Goal: Task Accomplishment & Management: Manage account settings

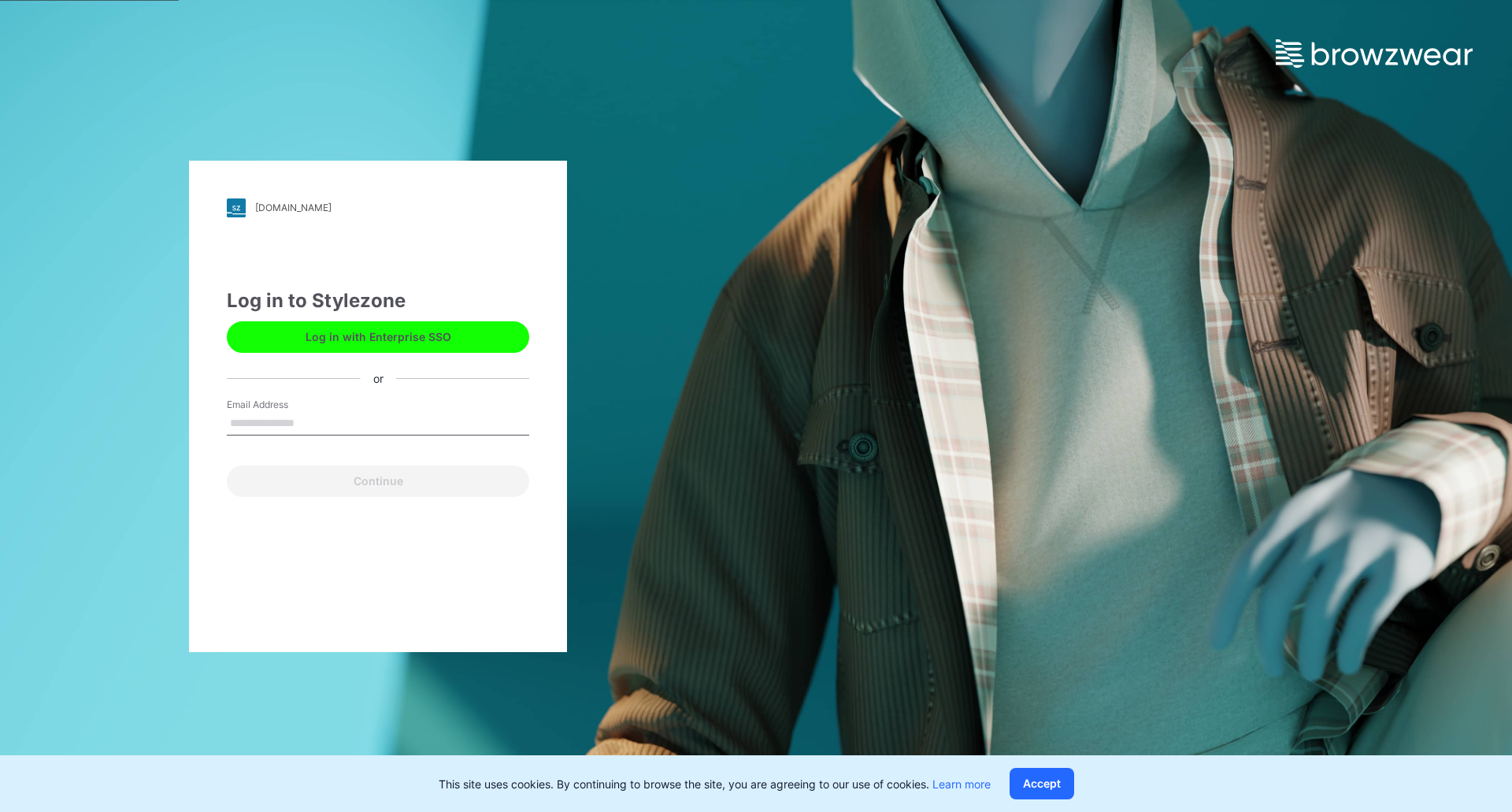
click at [268, 429] on input "Email Address" at bounding box center [378, 423] width 302 height 23
type input "**********"
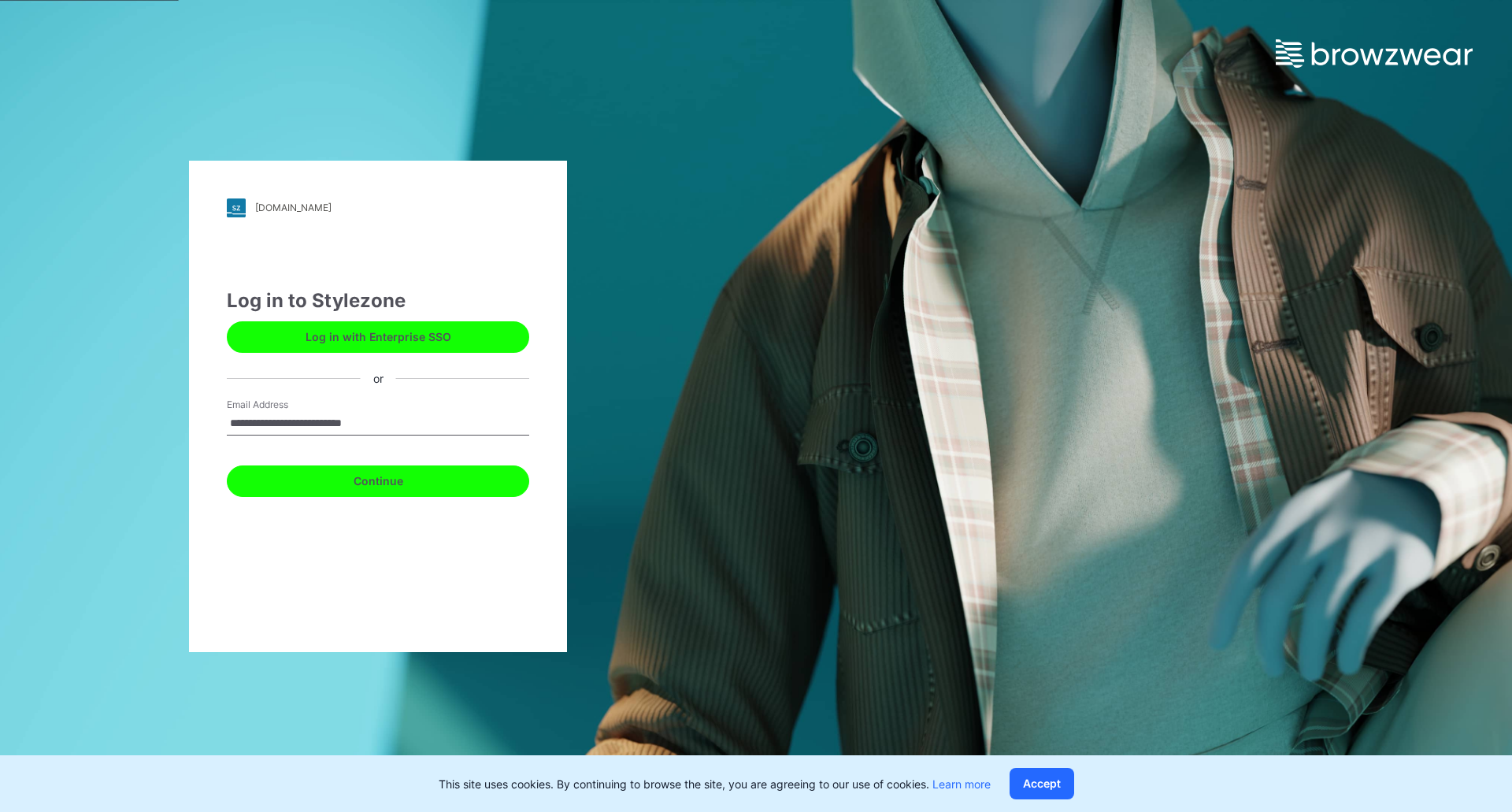
click at [320, 486] on button "Continue" at bounding box center [378, 481] width 302 height 31
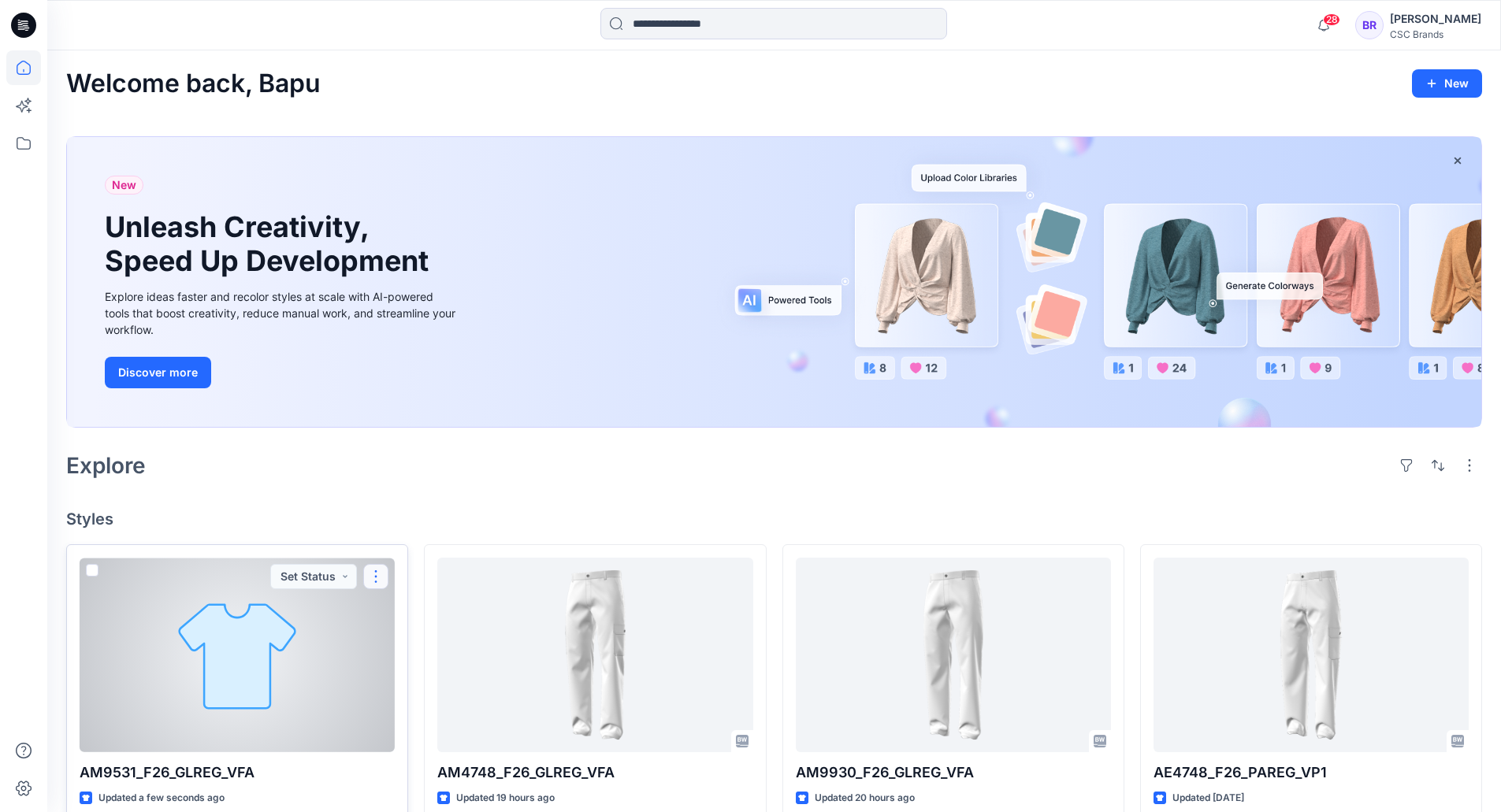
click at [380, 572] on button "button" at bounding box center [376, 576] width 25 height 25
click at [436, 606] on button "Edit" at bounding box center [451, 613] width 171 height 29
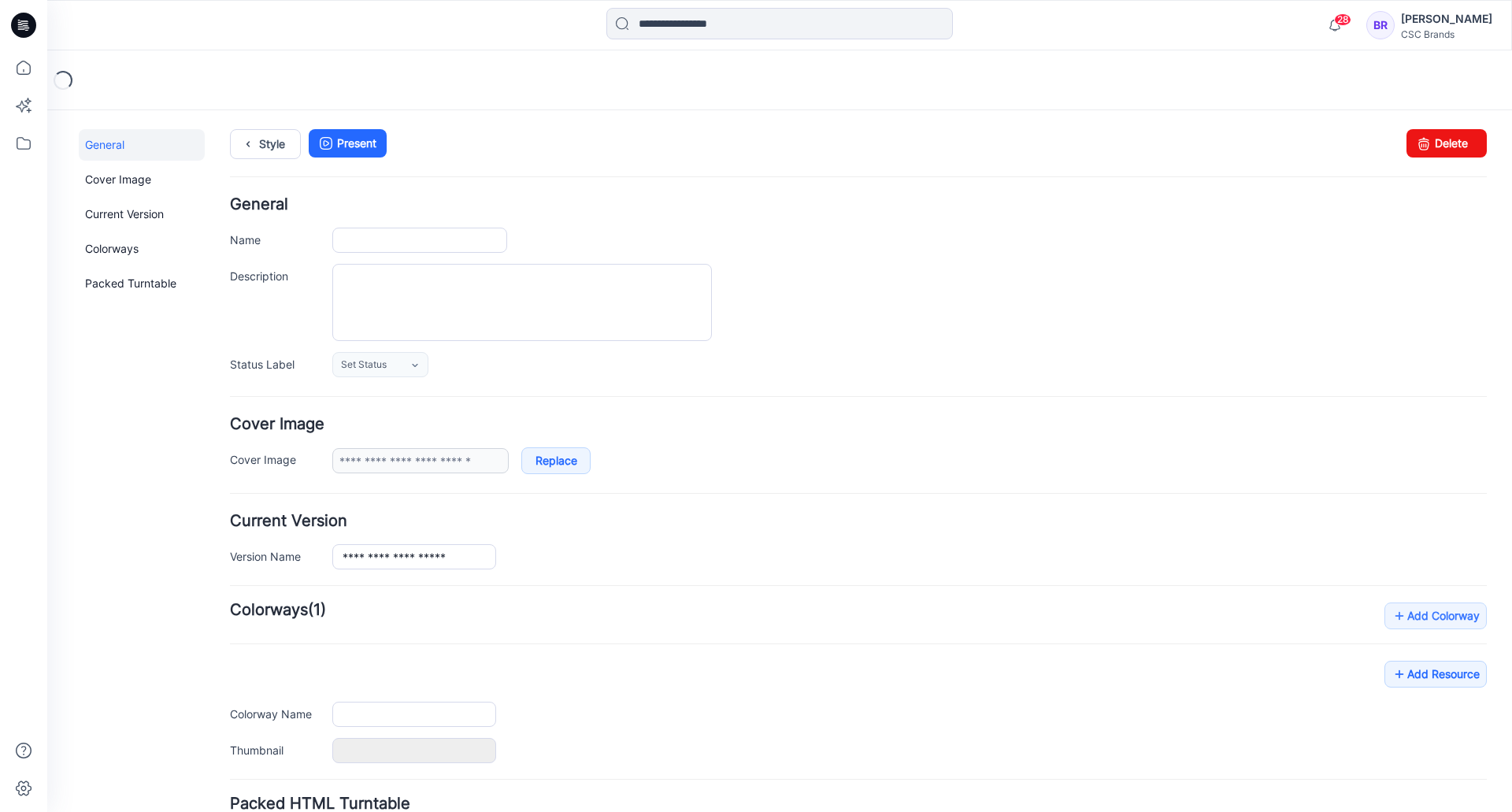
type input "**********"
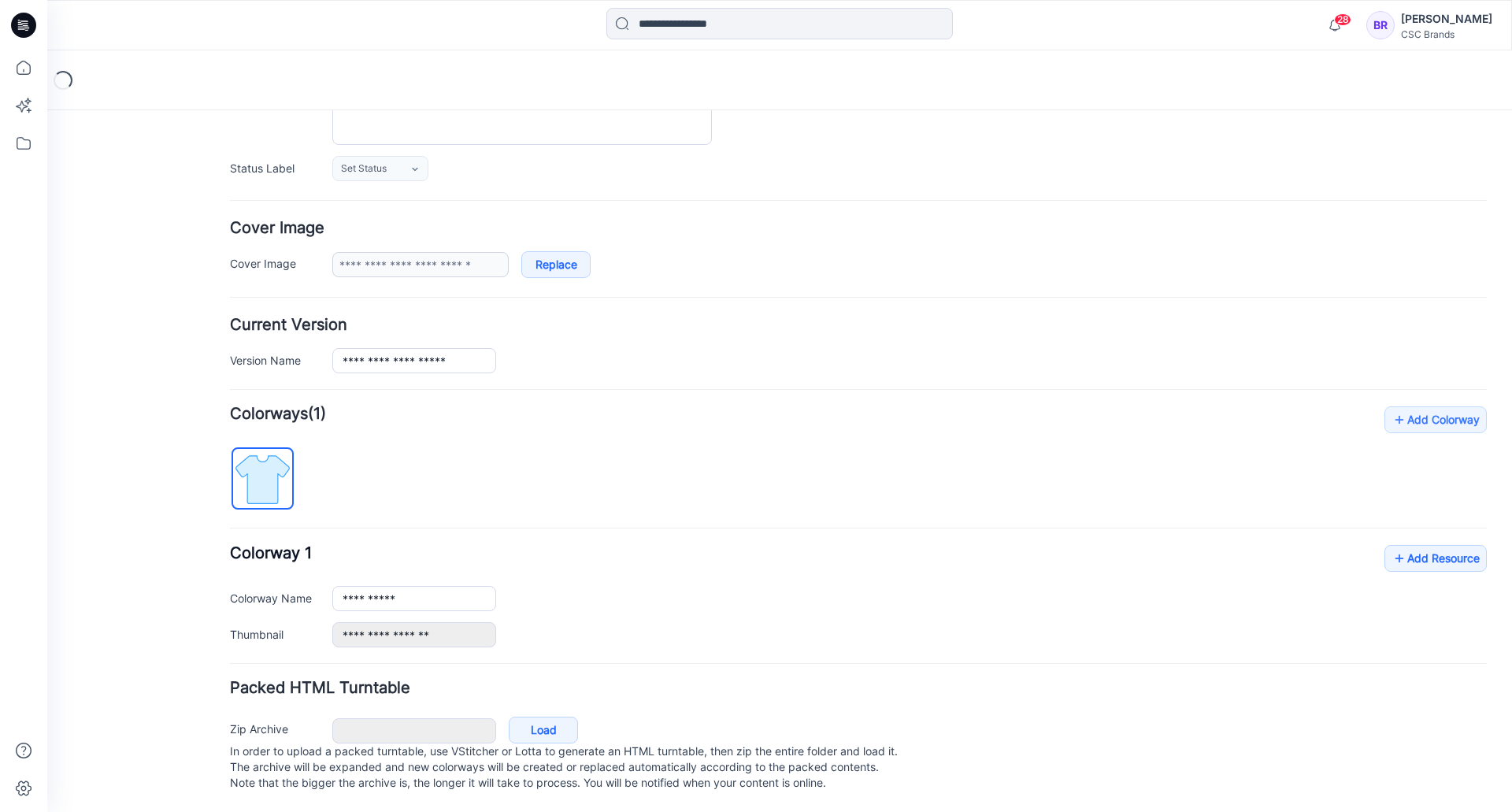
scroll to position [211, 0]
click at [1416, 545] on link "Add Resource" at bounding box center [1435, 558] width 102 height 27
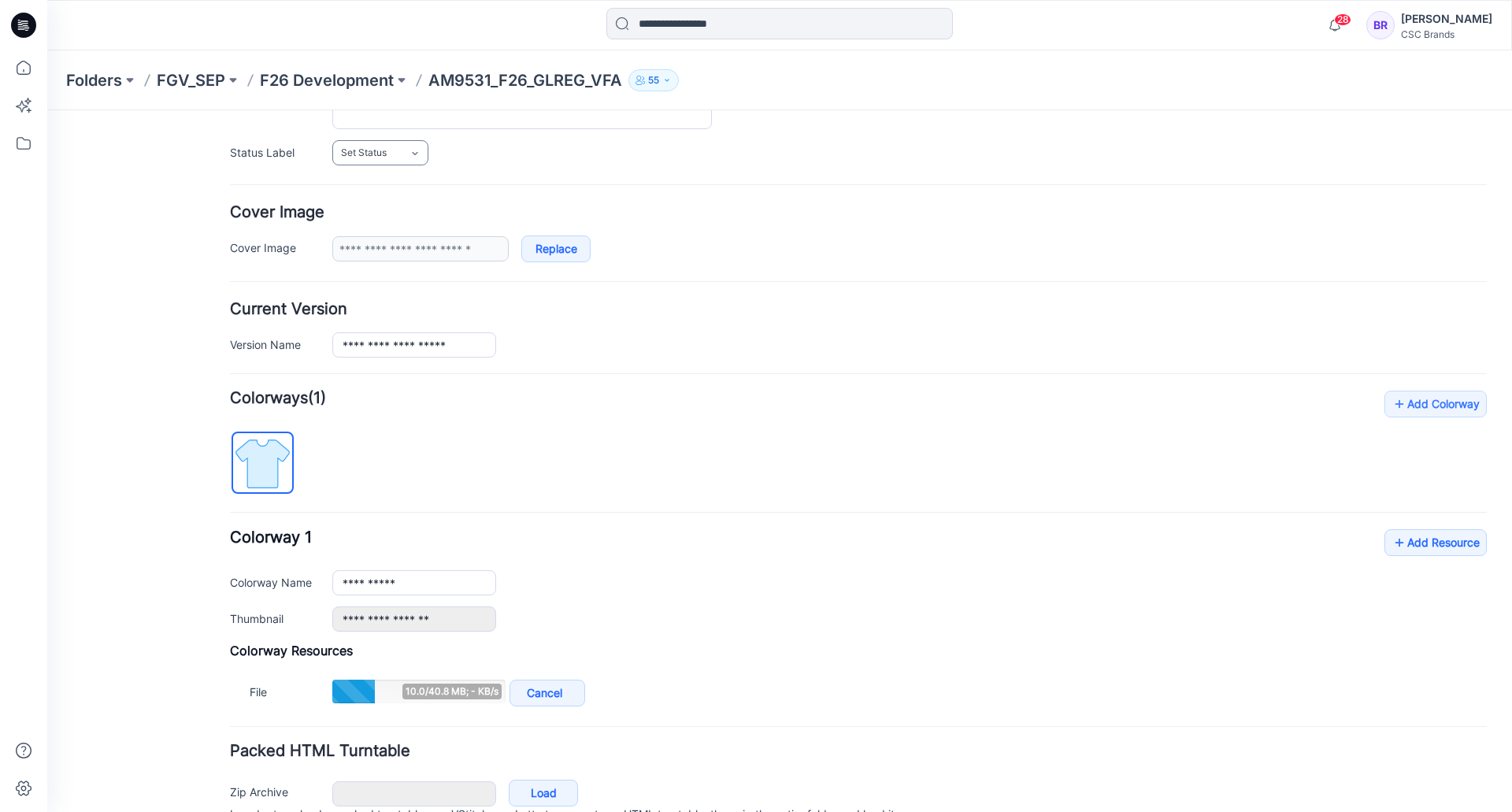
click at [391, 152] on link "Set Status" at bounding box center [380, 152] width 96 height 25
click at [387, 320] on link "F/A Virtual" at bounding box center [395, 324] width 120 height 33
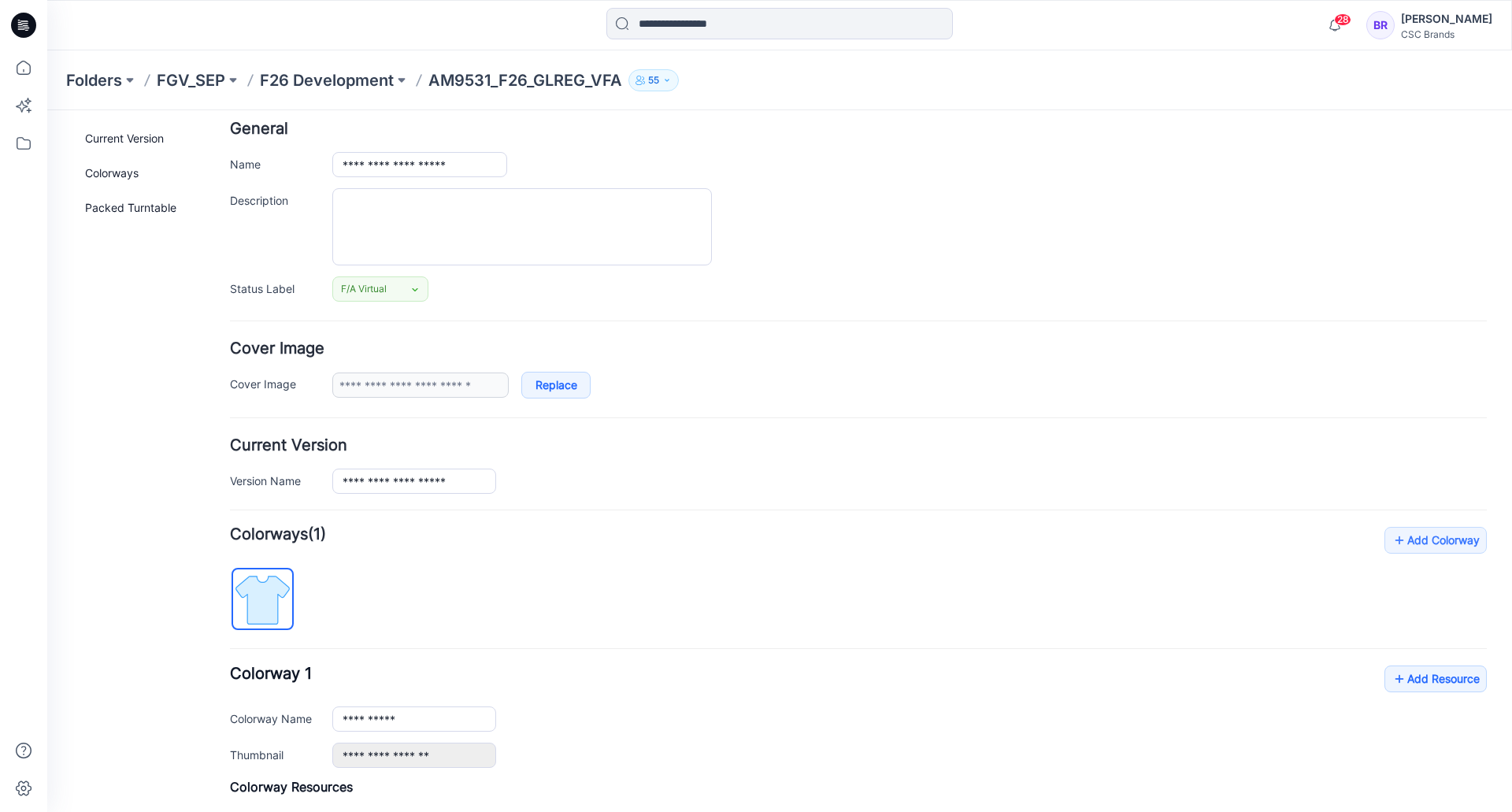
scroll to position [0, 0]
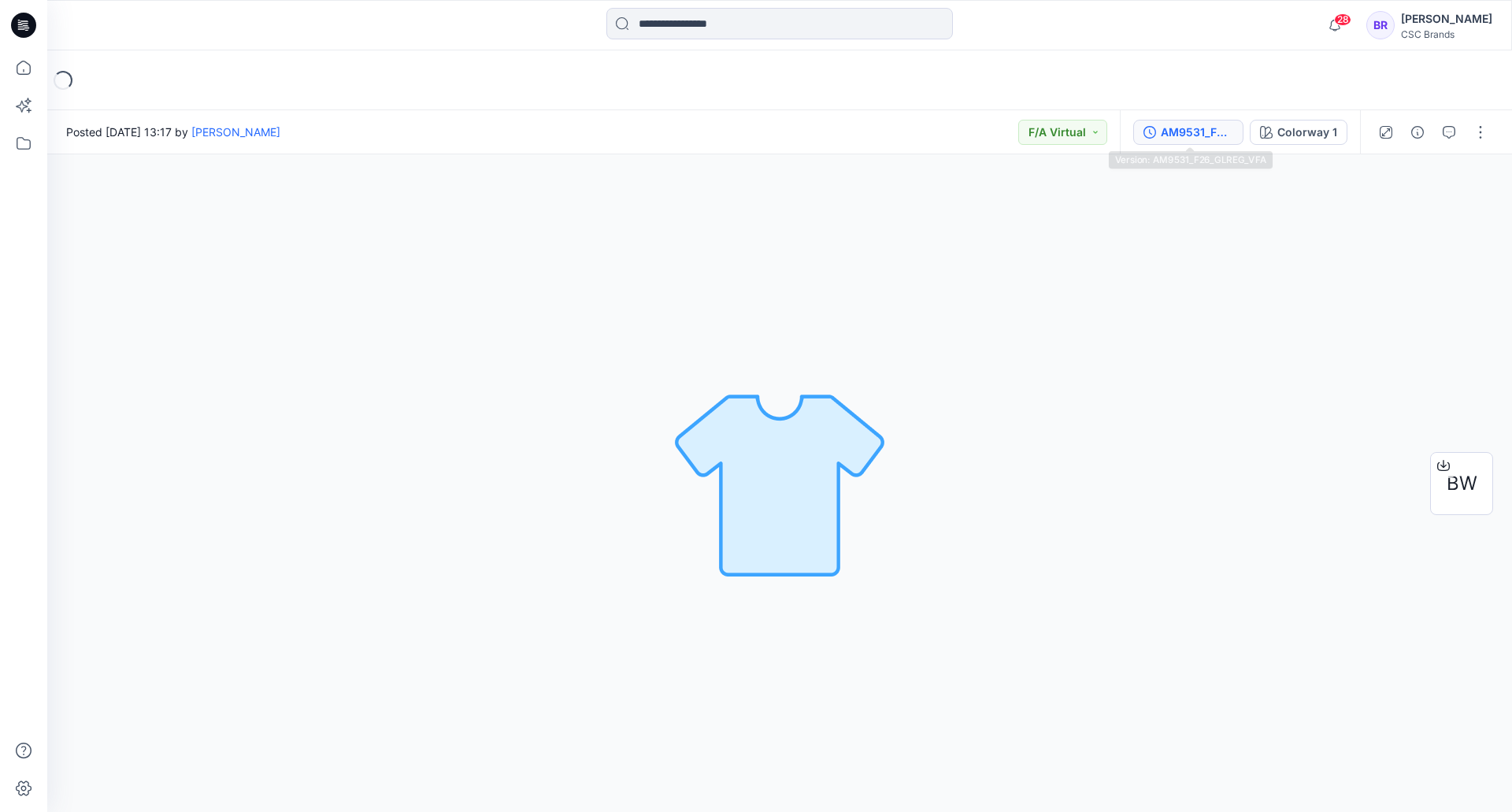
click at [1180, 137] on div "AM9531_F26_GLREG_VFA" at bounding box center [1197, 133] width 72 height 18
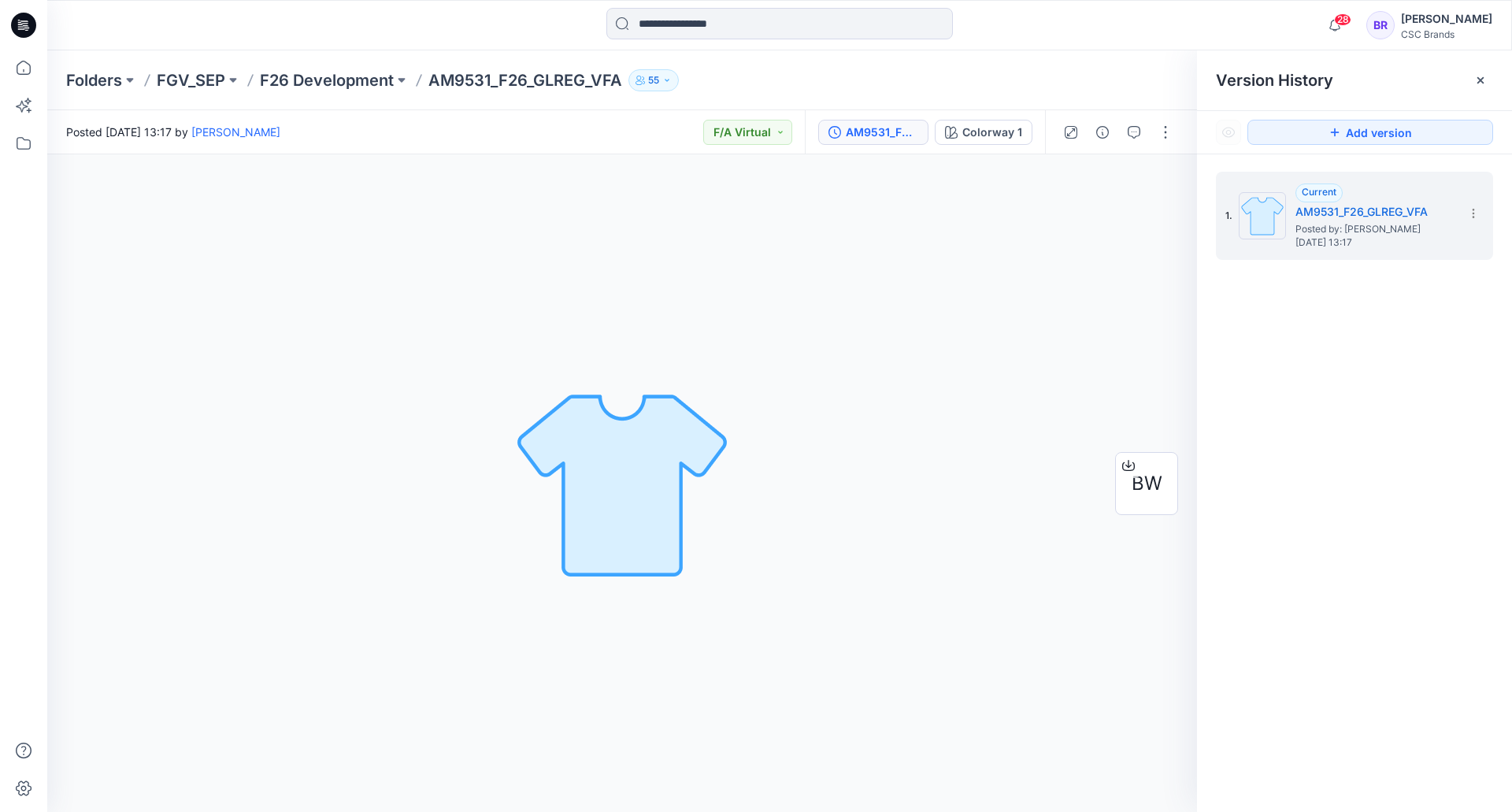
click at [27, 17] on icon at bounding box center [23, 25] width 25 height 25
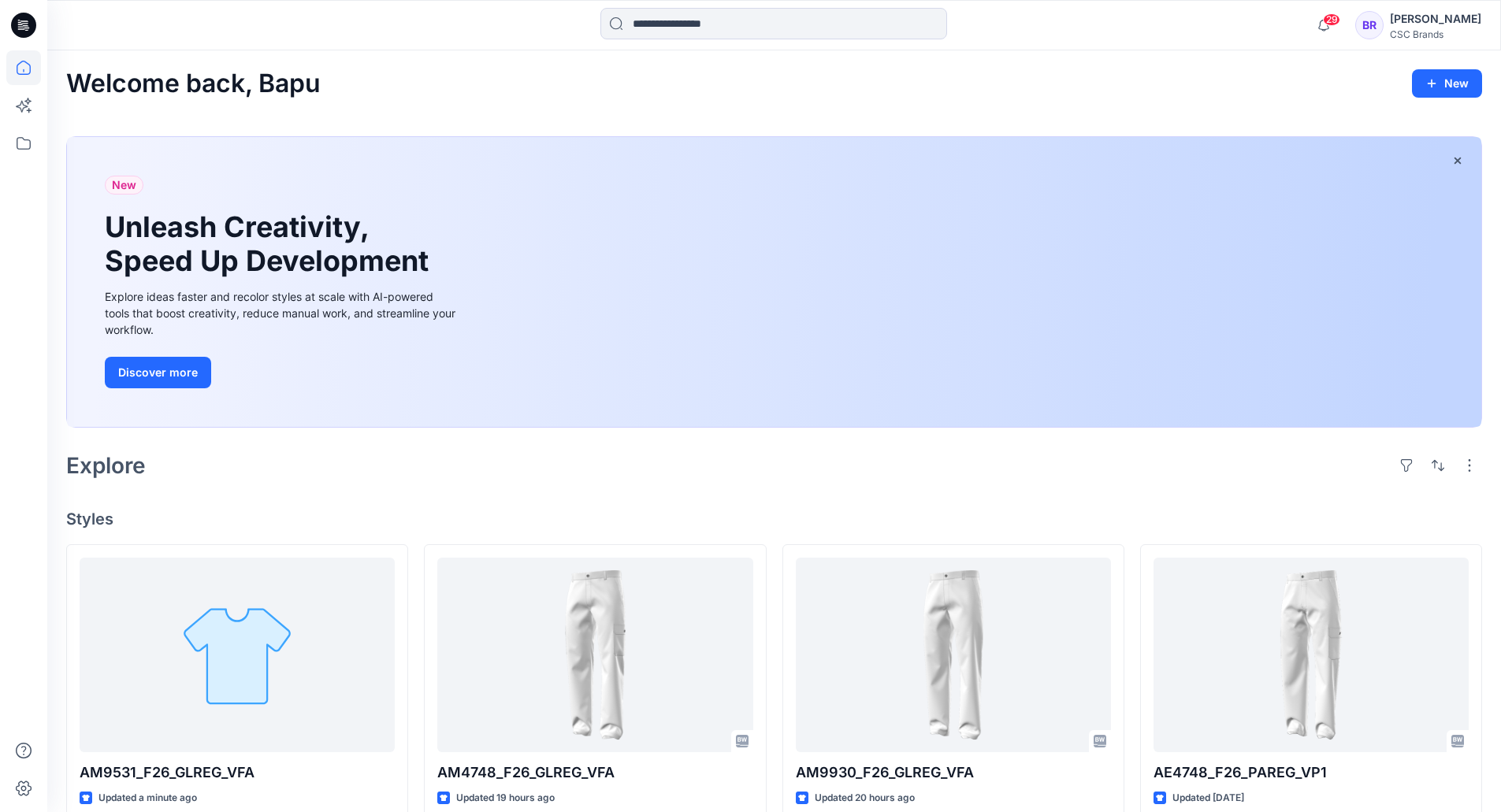
click at [561, 494] on div "Welcome back, Bapu New New Unleash Creativity, Speed Up Development Explore ide…" at bounding box center [774, 764] width 1454 height 1426
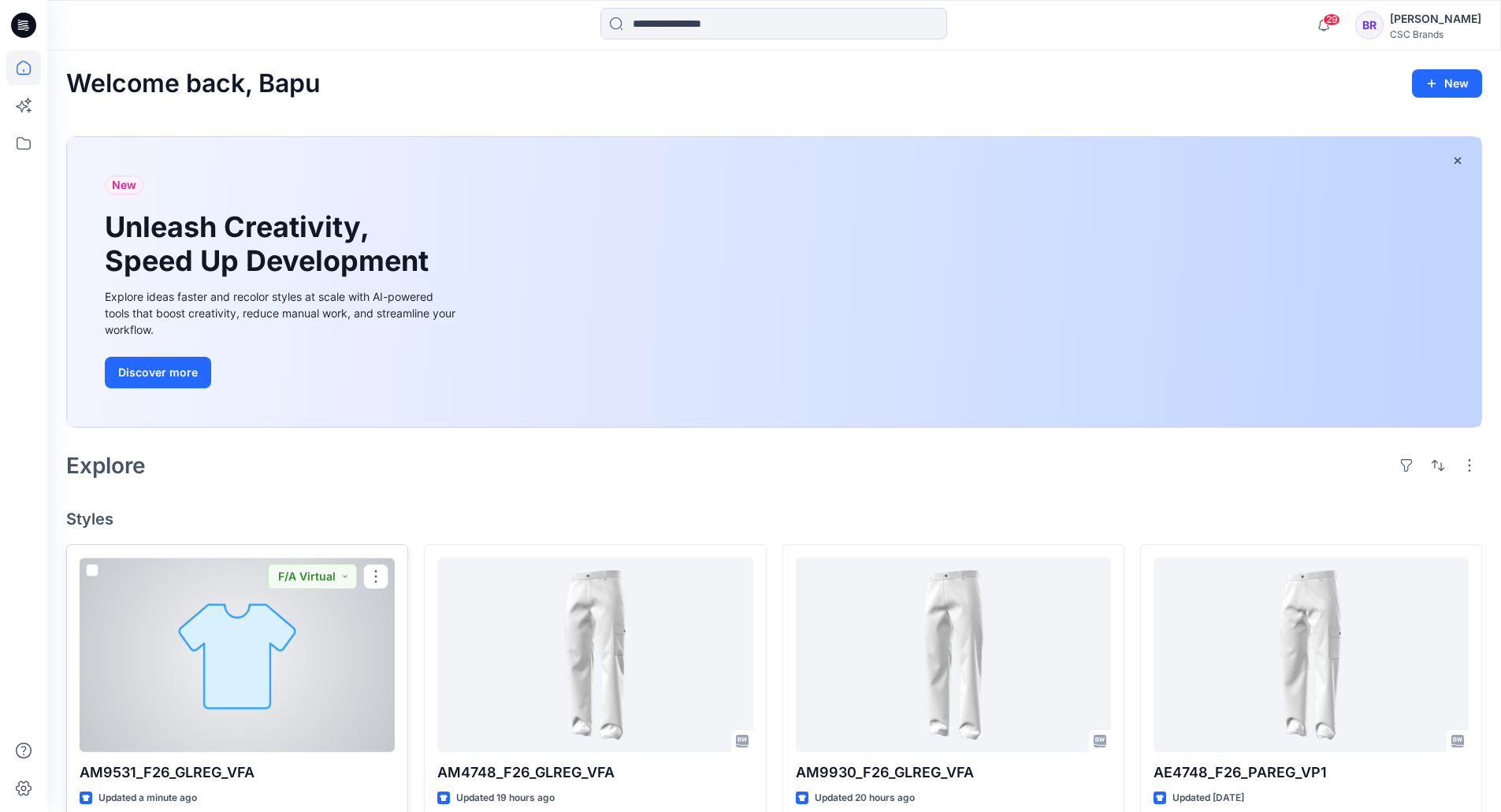
click at [269, 682] on div at bounding box center [237, 655] width 315 height 195
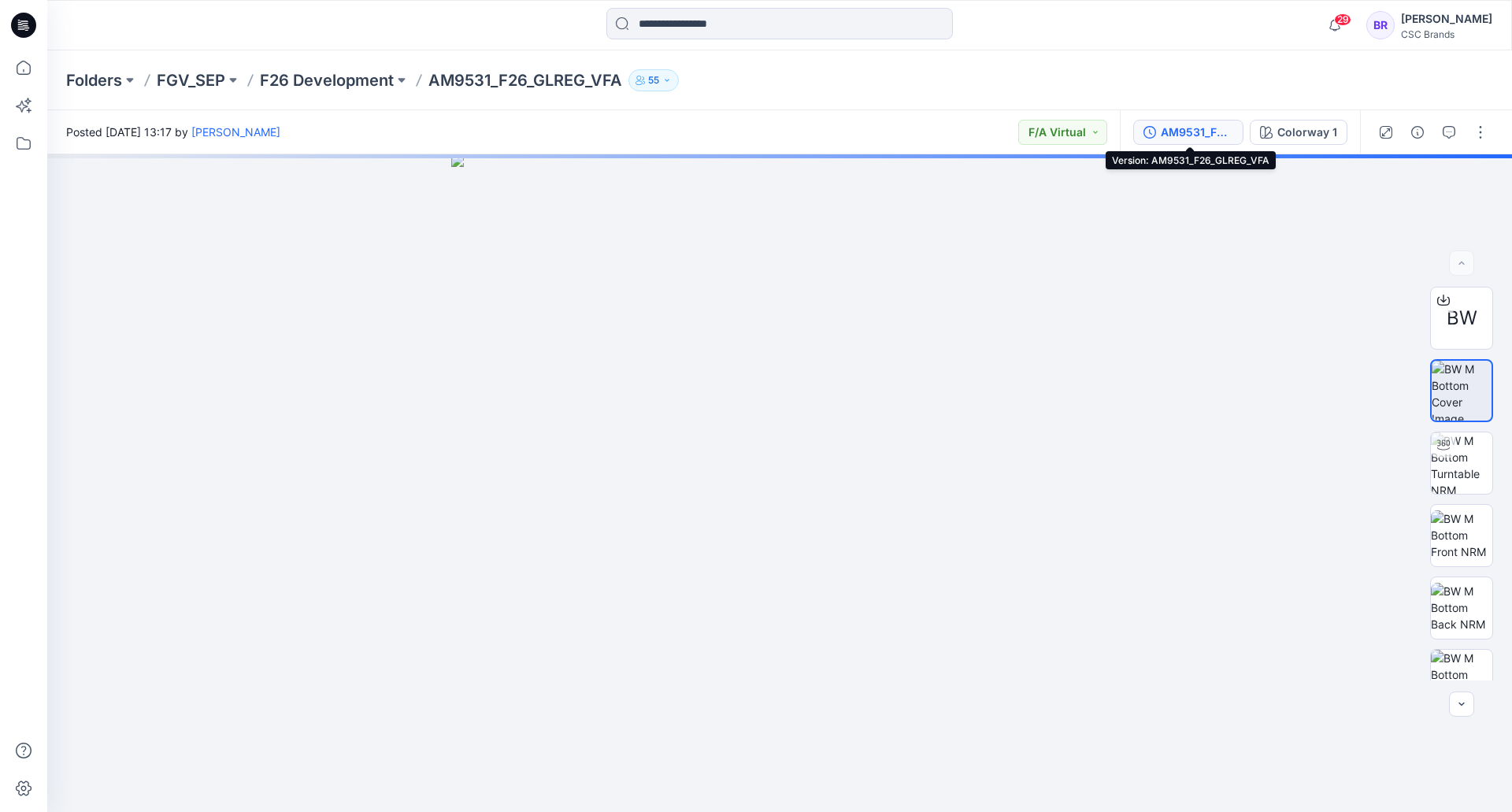
click at [1197, 127] on div "AM9531_F26_GLREG_VFA" at bounding box center [1197, 133] width 72 height 18
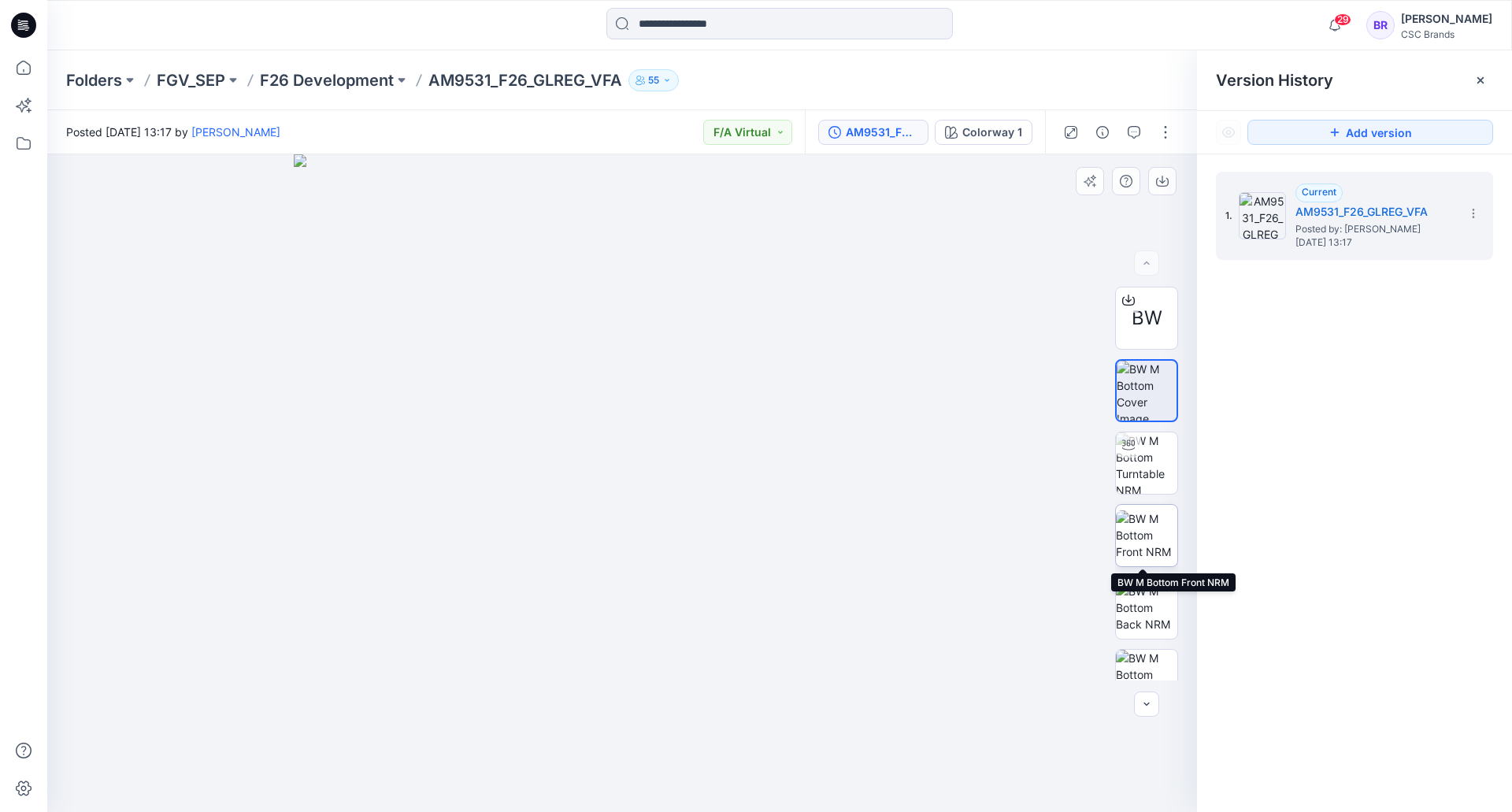
click at [1143, 523] on img at bounding box center [1146, 535] width 61 height 50
